Goal: Transaction & Acquisition: Purchase product/service

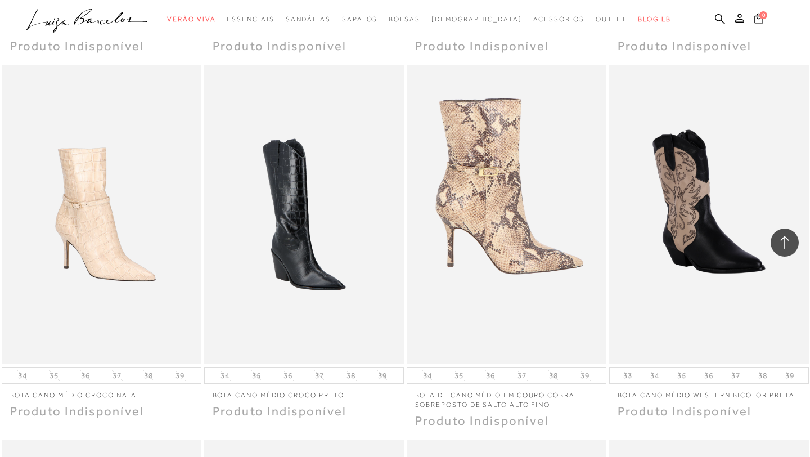
scroll to position [9704, 0]
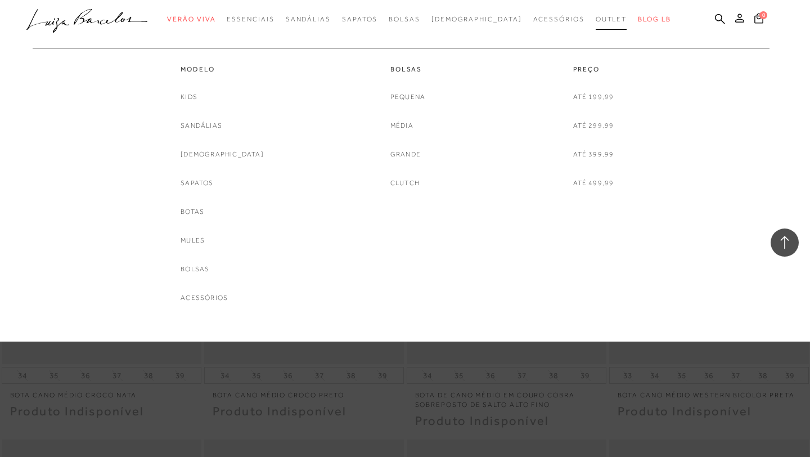
click at [596, 23] on span "Outlet" at bounding box center [612, 19] width 32 height 8
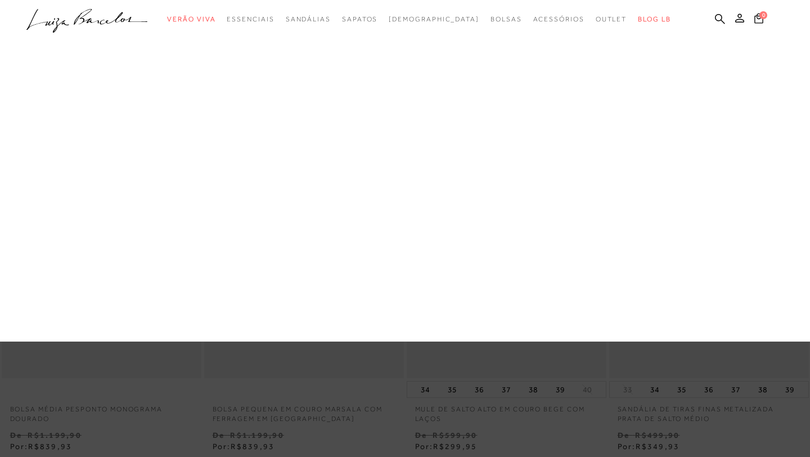
scroll to position [2508, 0]
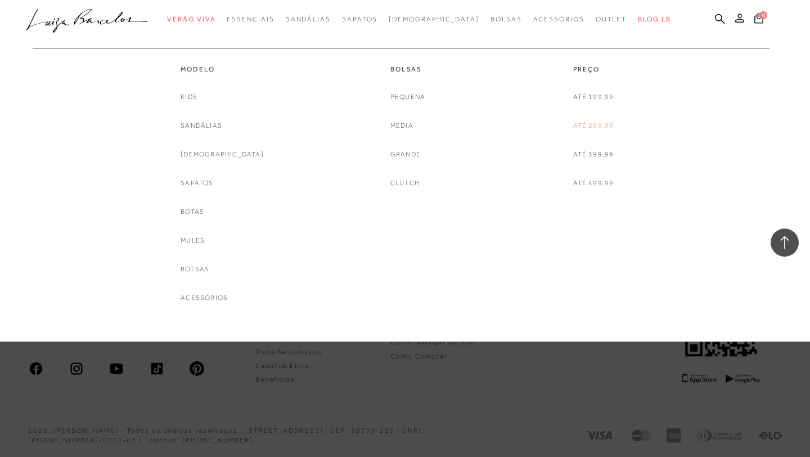
click at [596, 127] on link "Até 299,99" at bounding box center [593, 126] width 41 height 12
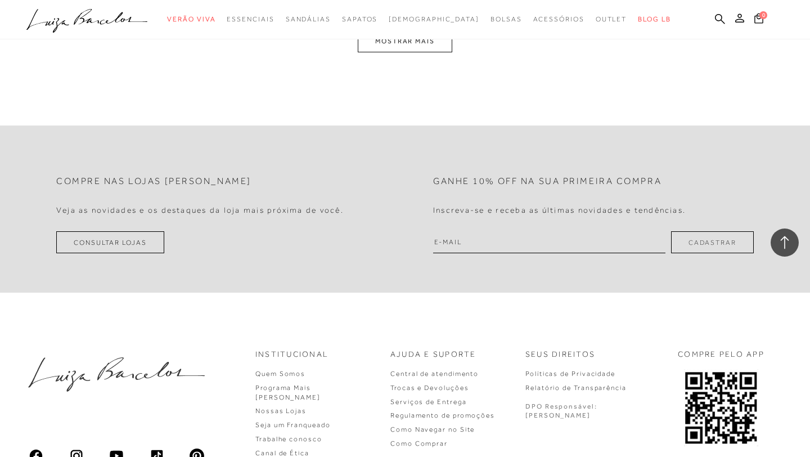
scroll to position [2421, 0]
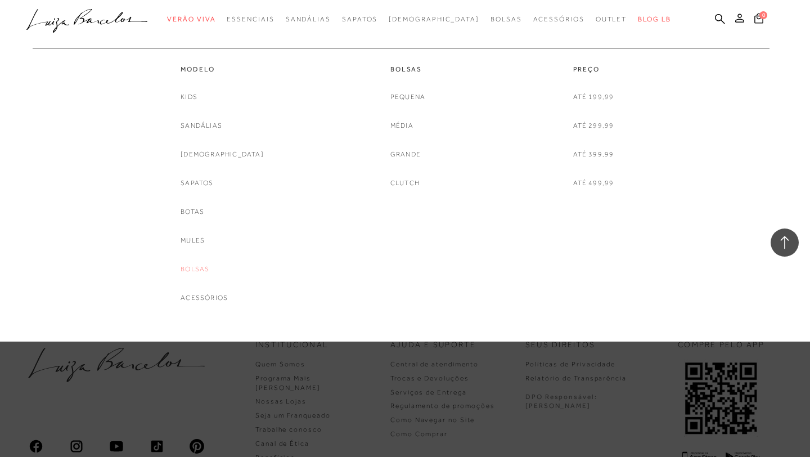
click at [209, 268] on link "Bolsas" at bounding box center [195, 269] width 29 height 12
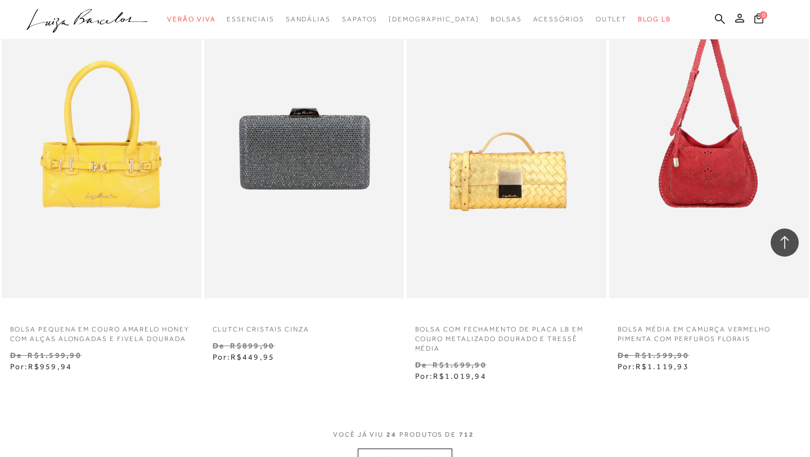
scroll to position [2166, 0]
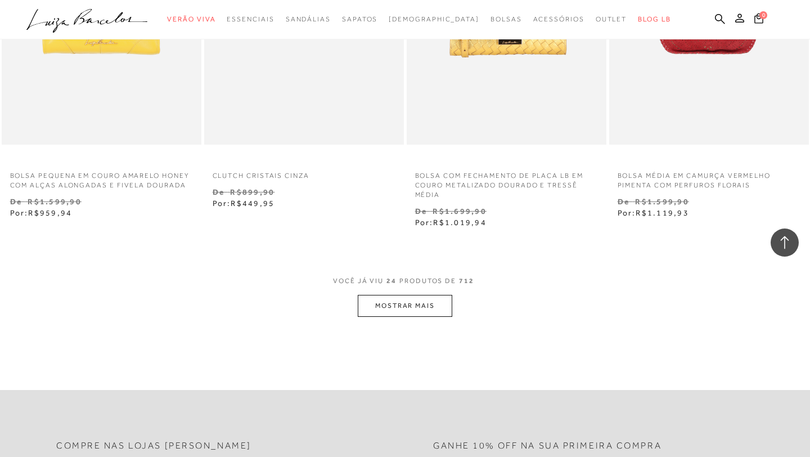
click at [403, 308] on button "MOSTRAR MAIS" at bounding box center [405, 306] width 95 height 22
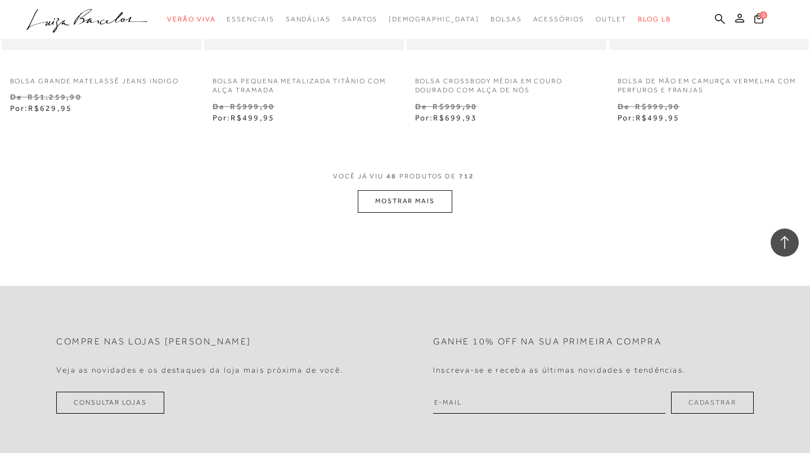
scroll to position [4610, 0]
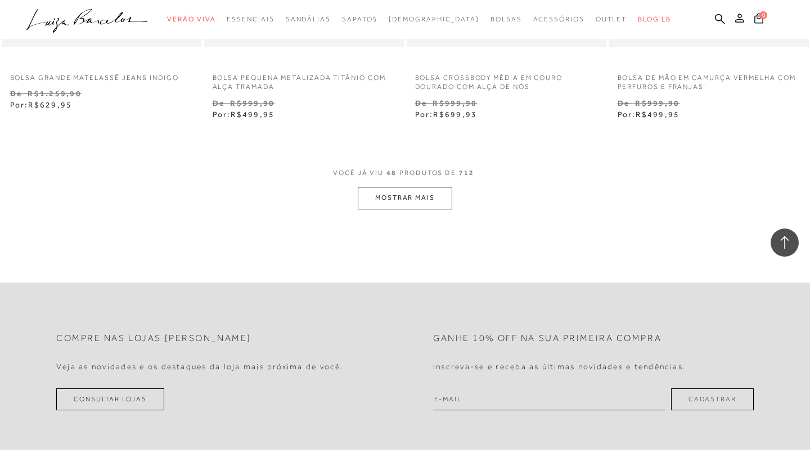
click at [432, 209] on button "MOSTRAR MAIS" at bounding box center [405, 198] width 95 height 22
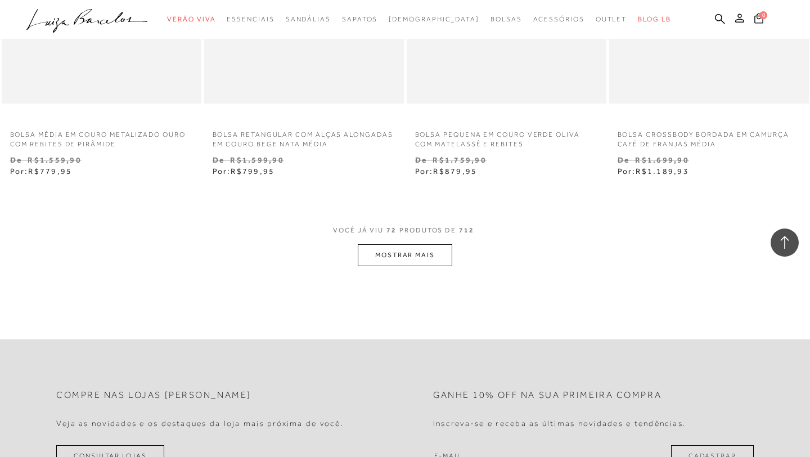
scroll to position [6900, 0]
click at [438, 257] on button "MOSTRAR MAIS" at bounding box center [405, 253] width 95 height 22
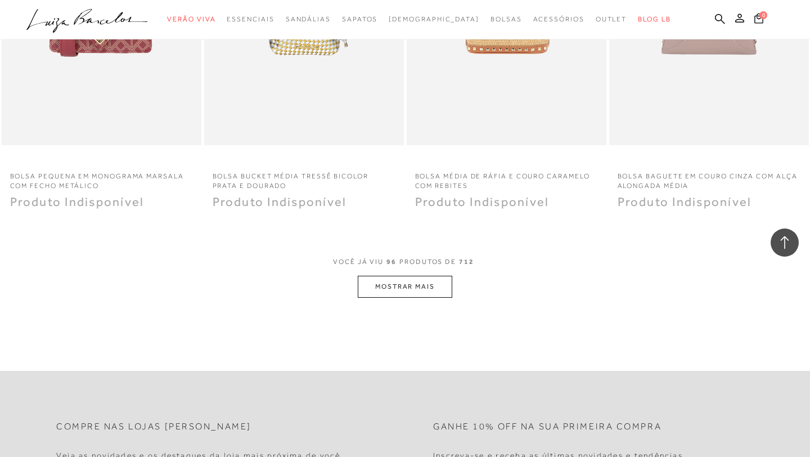
scroll to position [9128, 0]
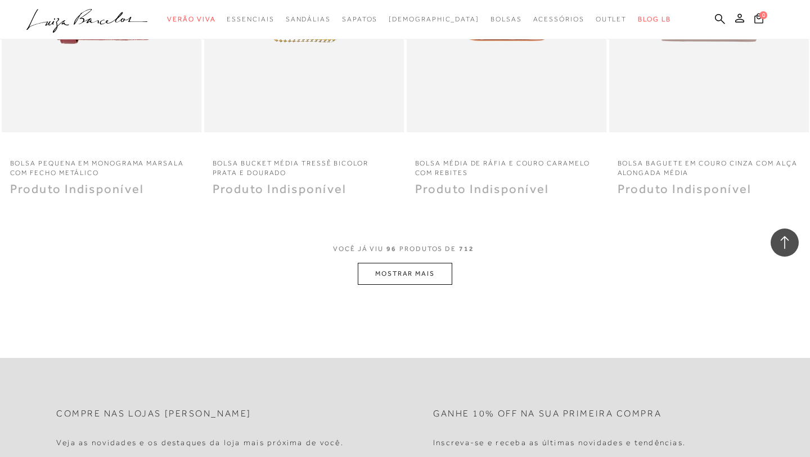
click at [420, 284] on button "MOSTRAR MAIS" at bounding box center [405, 274] width 95 height 22
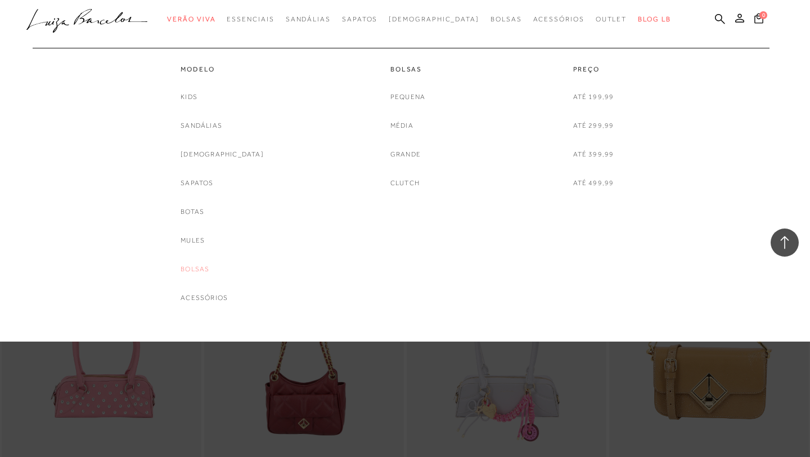
click at [207, 271] on link "Bolsas" at bounding box center [195, 269] width 29 height 12
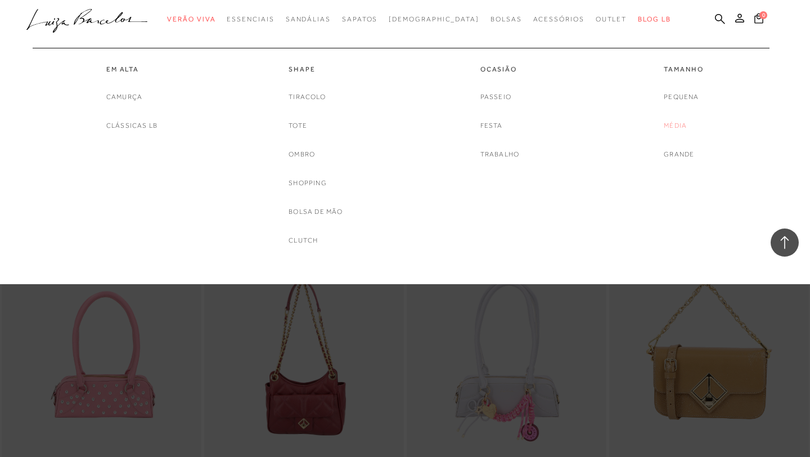
click at [679, 127] on link "Média" at bounding box center [675, 126] width 23 height 12
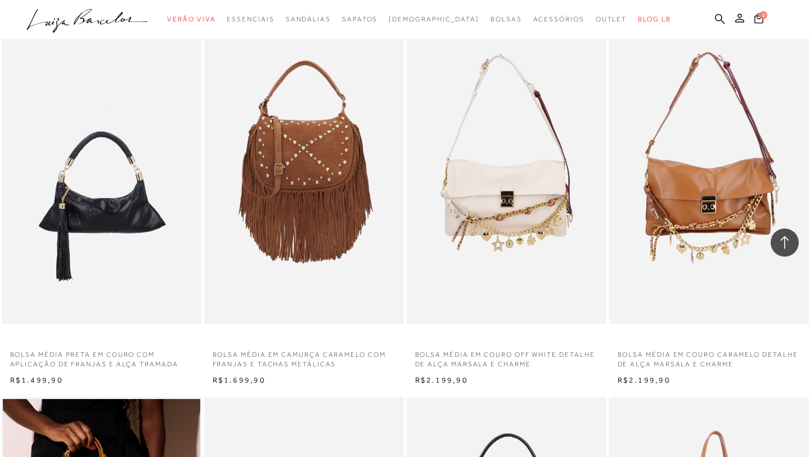
scroll to position [812, 0]
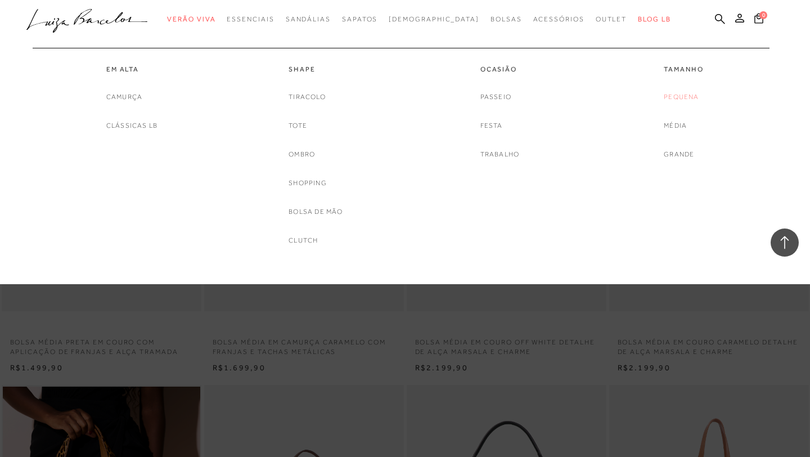
click at [679, 100] on link "Pequena" at bounding box center [681, 97] width 35 height 12
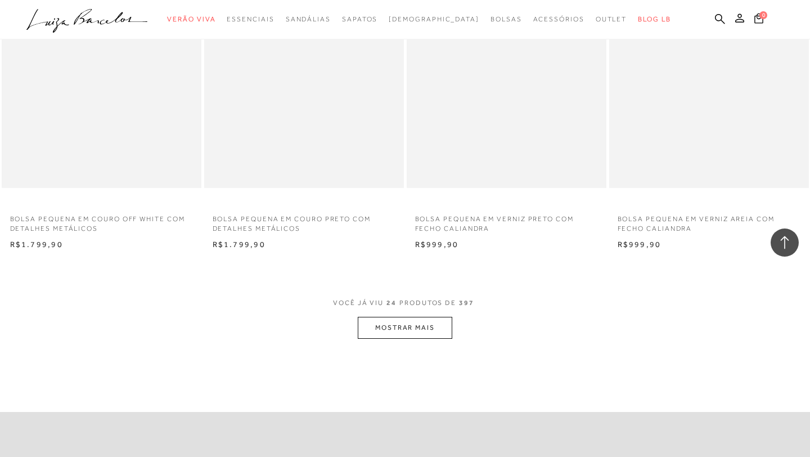
scroll to position [2068, 0]
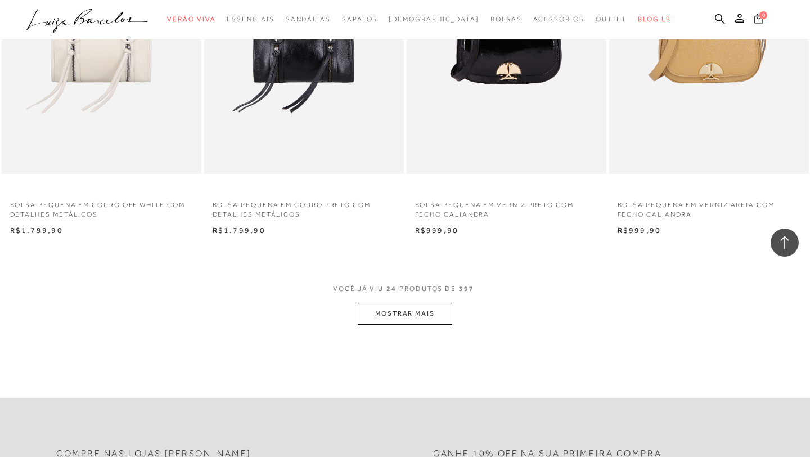
click at [428, 313] on button "MOSTRAR MAIS" at bounding box center [405, 314] width 95 height 22
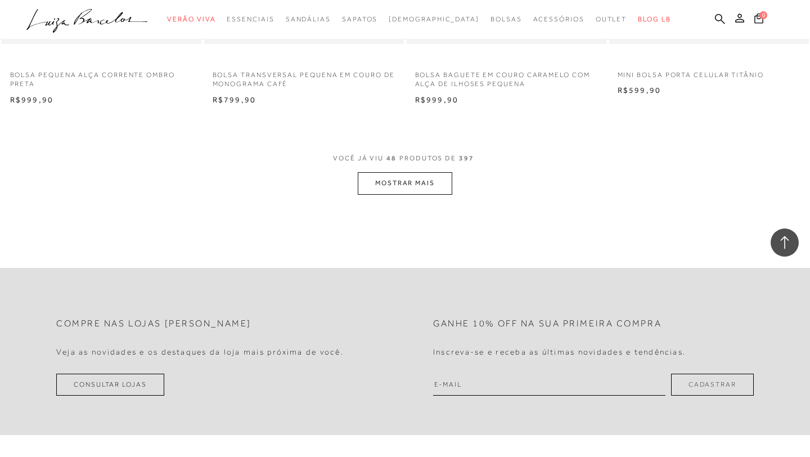
scroll to position [4431, 0]
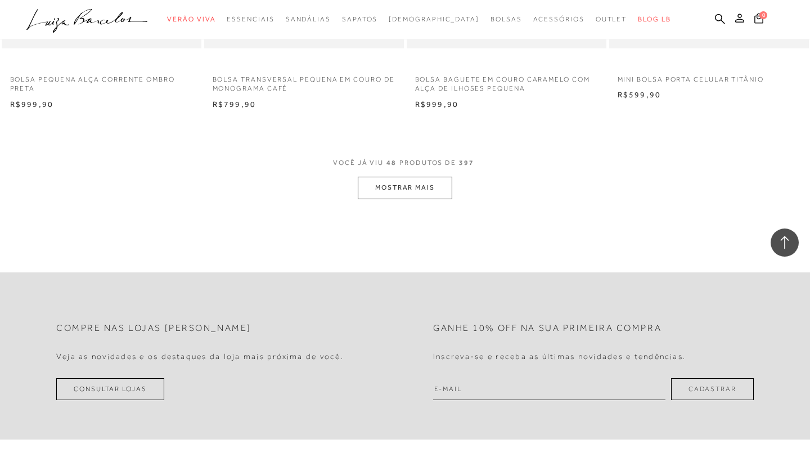
click at [441, 191] on button "MOSTRAR MAIS" at bounding box center [405, 188] width 95 height 22
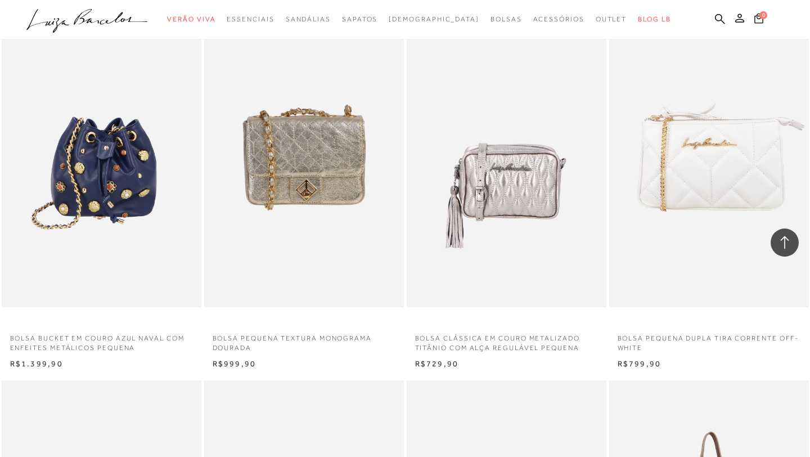
scroll to position [4918, 0]
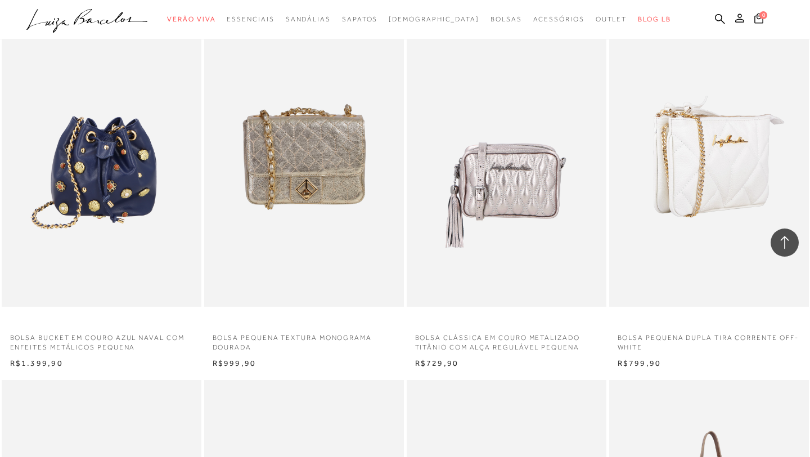
click at [717, 185] on img at bounding box center [709, 157] width 199 height 300
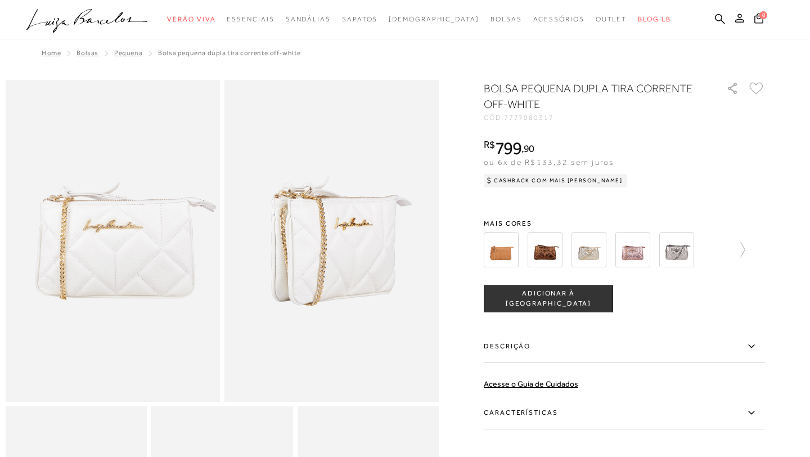
click at [594, 254] on img at bounding box center [589, 249] width 35 height 35
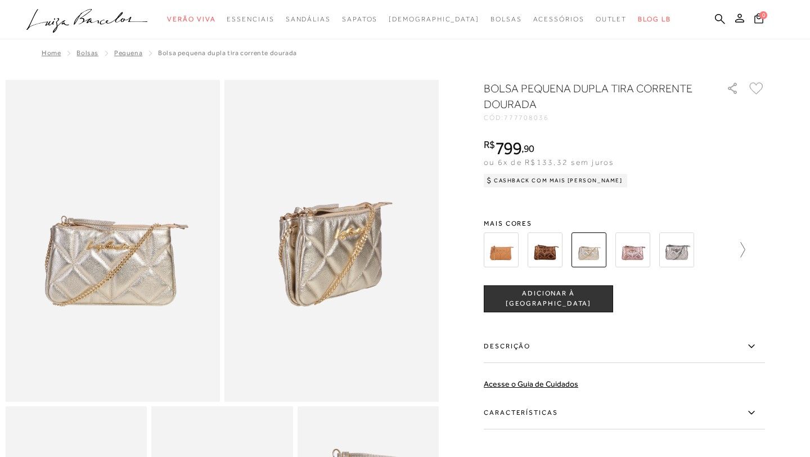
click at [743, 251] on icon at bounding box center [738, 250] width 16 height 16
click at [573, 251] on img at bounding box center [564, 249] width 35 height 35
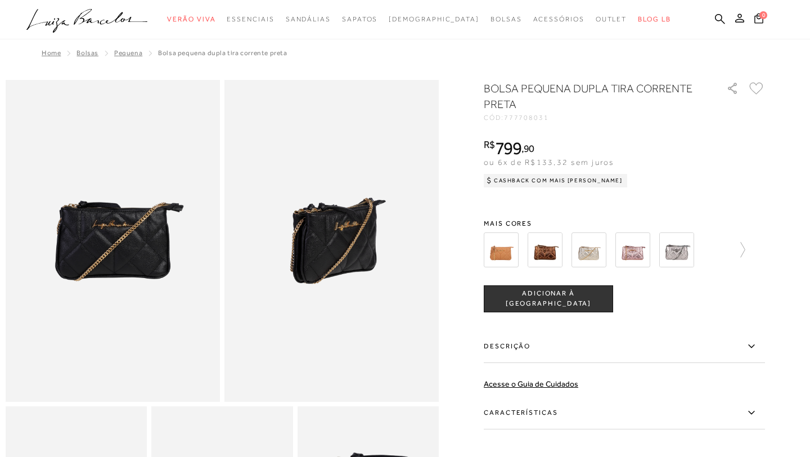
click at [680, 254] on img at bounding box center [676, 249] width 35 height 35
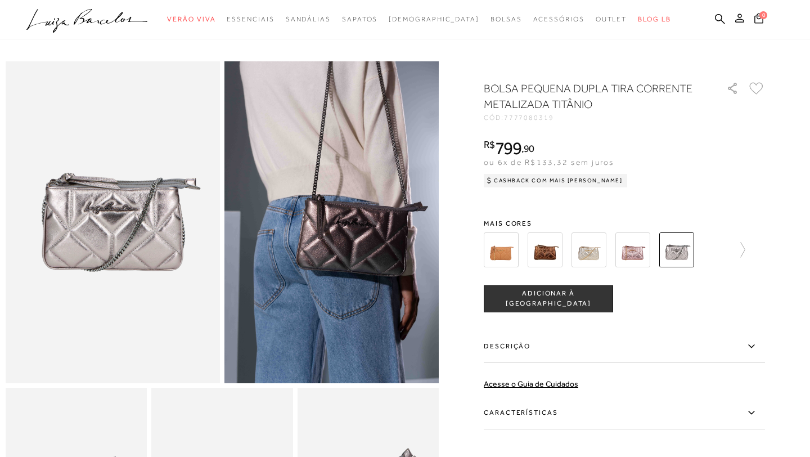
scroll to position [20, 0]
click at [636, 255] on img at bounding box center [632, 249] width 35 height 35
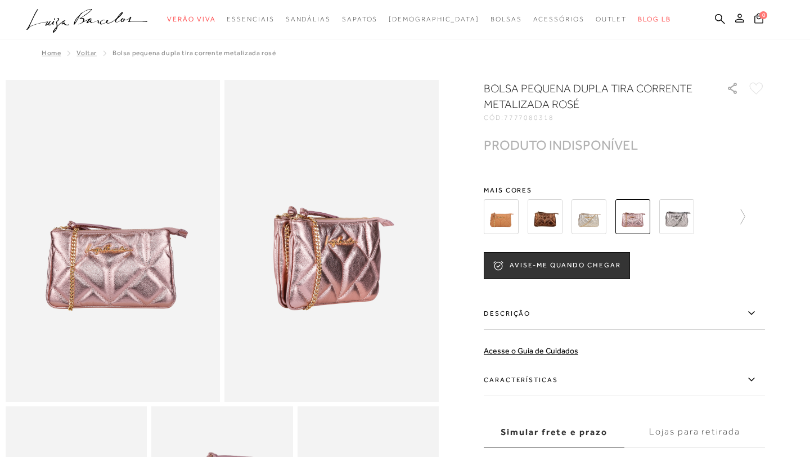
click at [554, 226] on img at bounding box center [545, 216] width 35 height 35
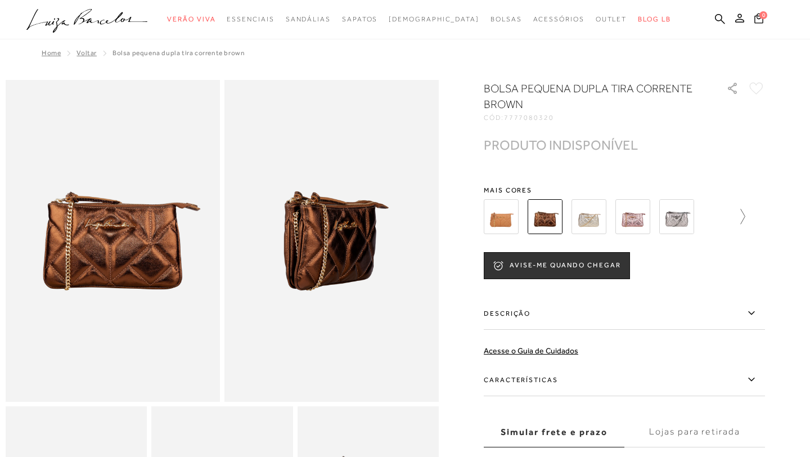
click at [741, 219] on icon at bounding box center [738, 217] width 16 height 16
click at [654, 225] on img at bounding box center [652, 216] width 35 height 35
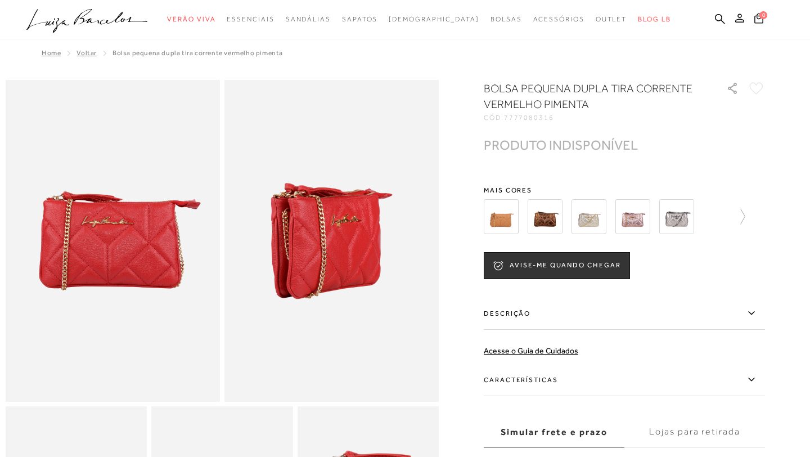
click at [597, 228] on img at bounding box center [589, 216] width 35 height 35
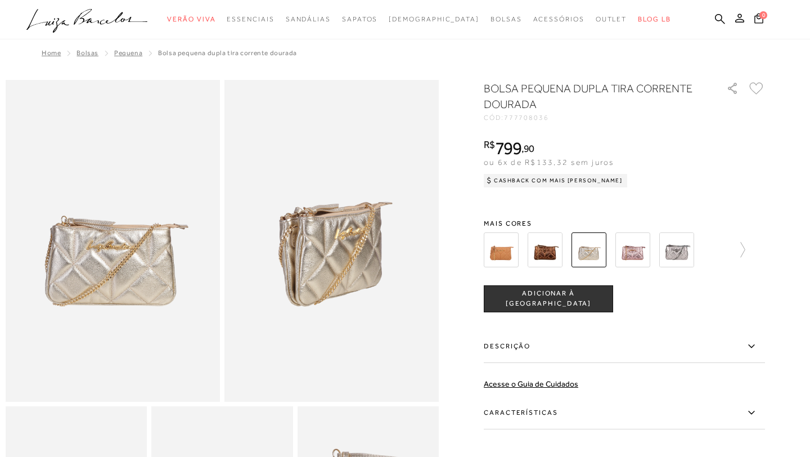
click at [538, 302] on span "ADICIONAR À [GEOGRAPHIC_DATA]" at bounding box center [548, 299] width 128 height 20
